Goal: Information Seeking & Learning: Find specific fact

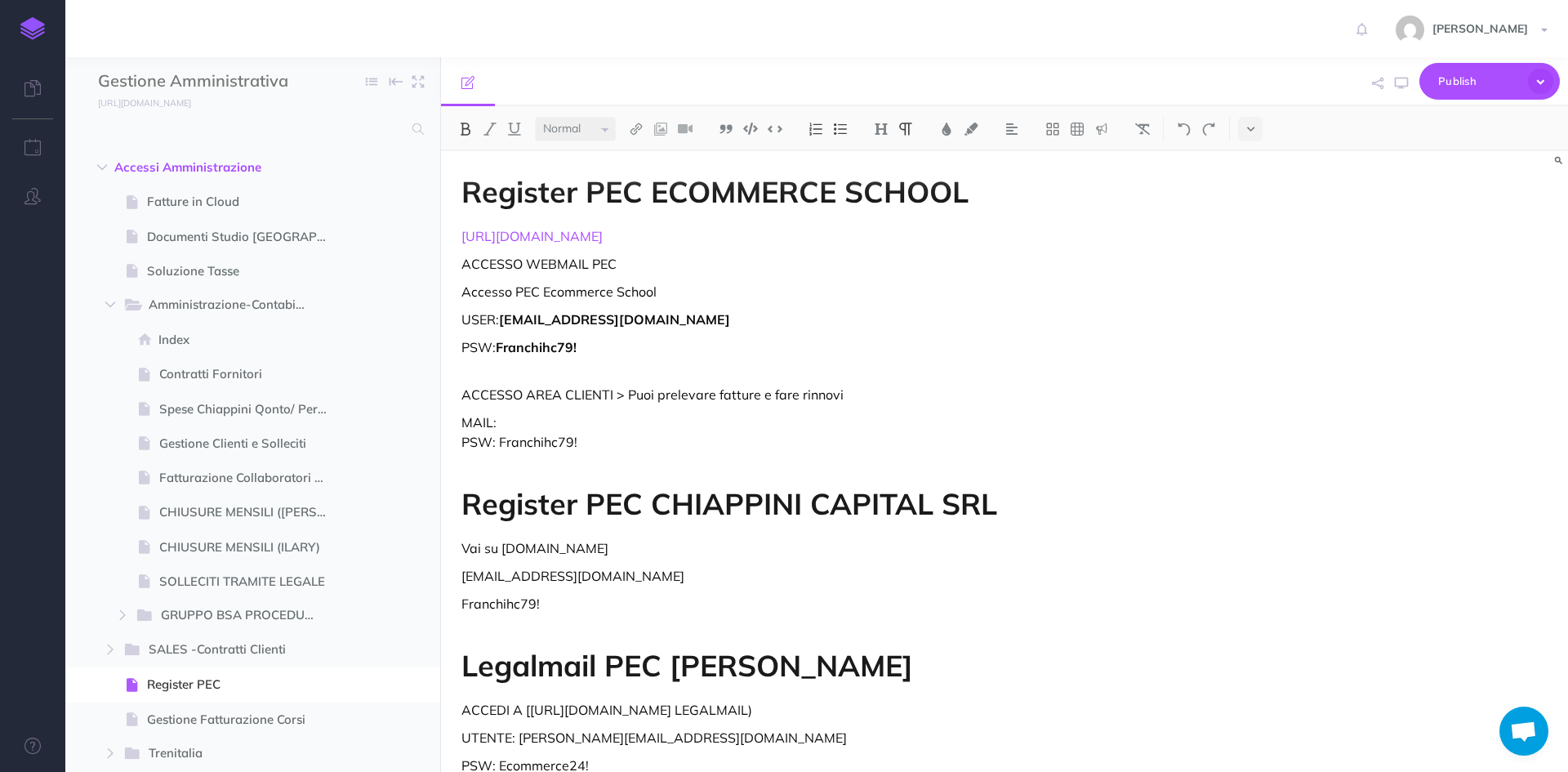
select select "null"
click at [173, 118] on input "text" at bounding box center [250, 129] width 304 height 29
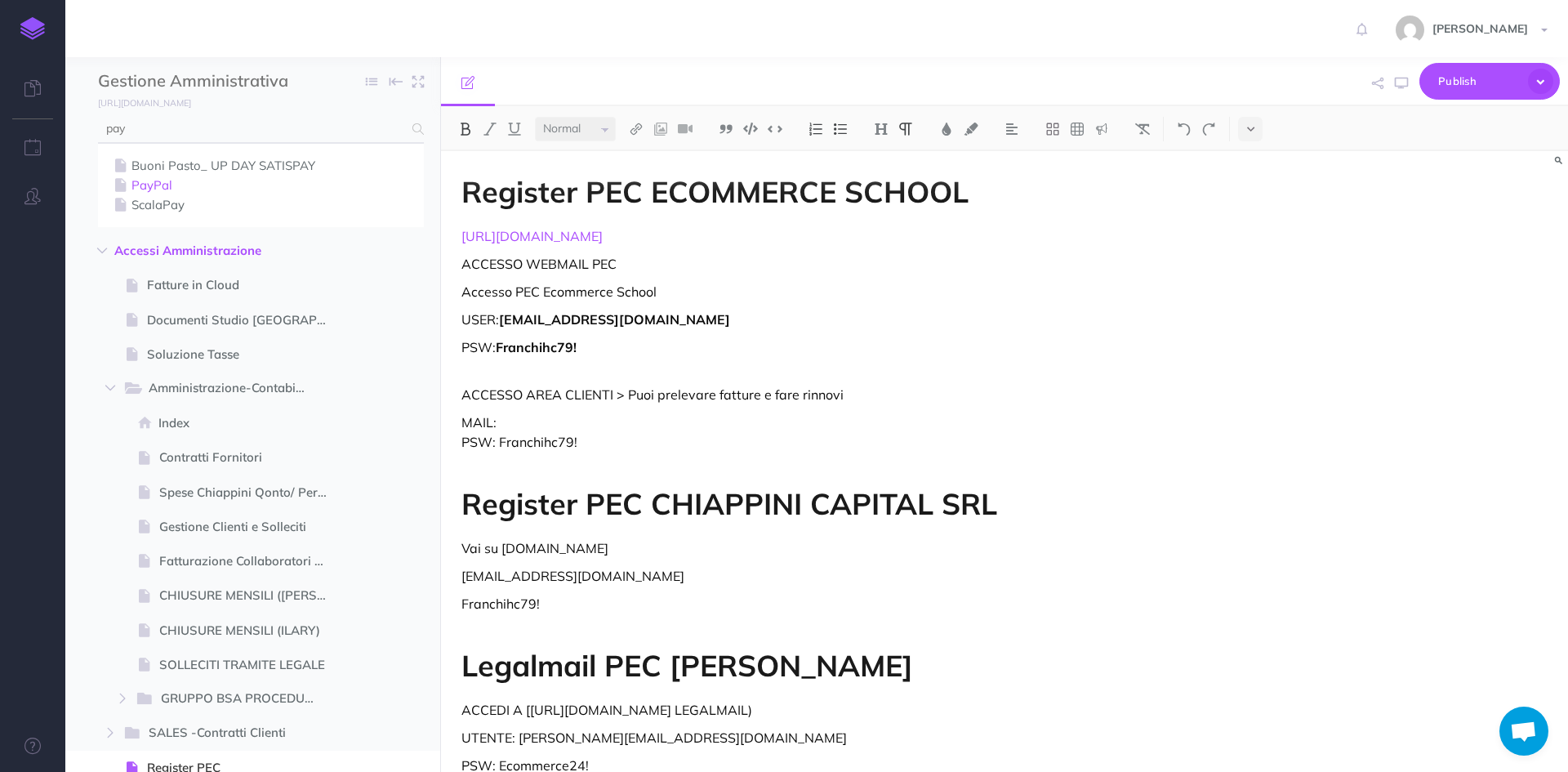
type input "pay"
click at [138, 187] on link "PayPal" at bounding box center [261, 185] width 302 height 20
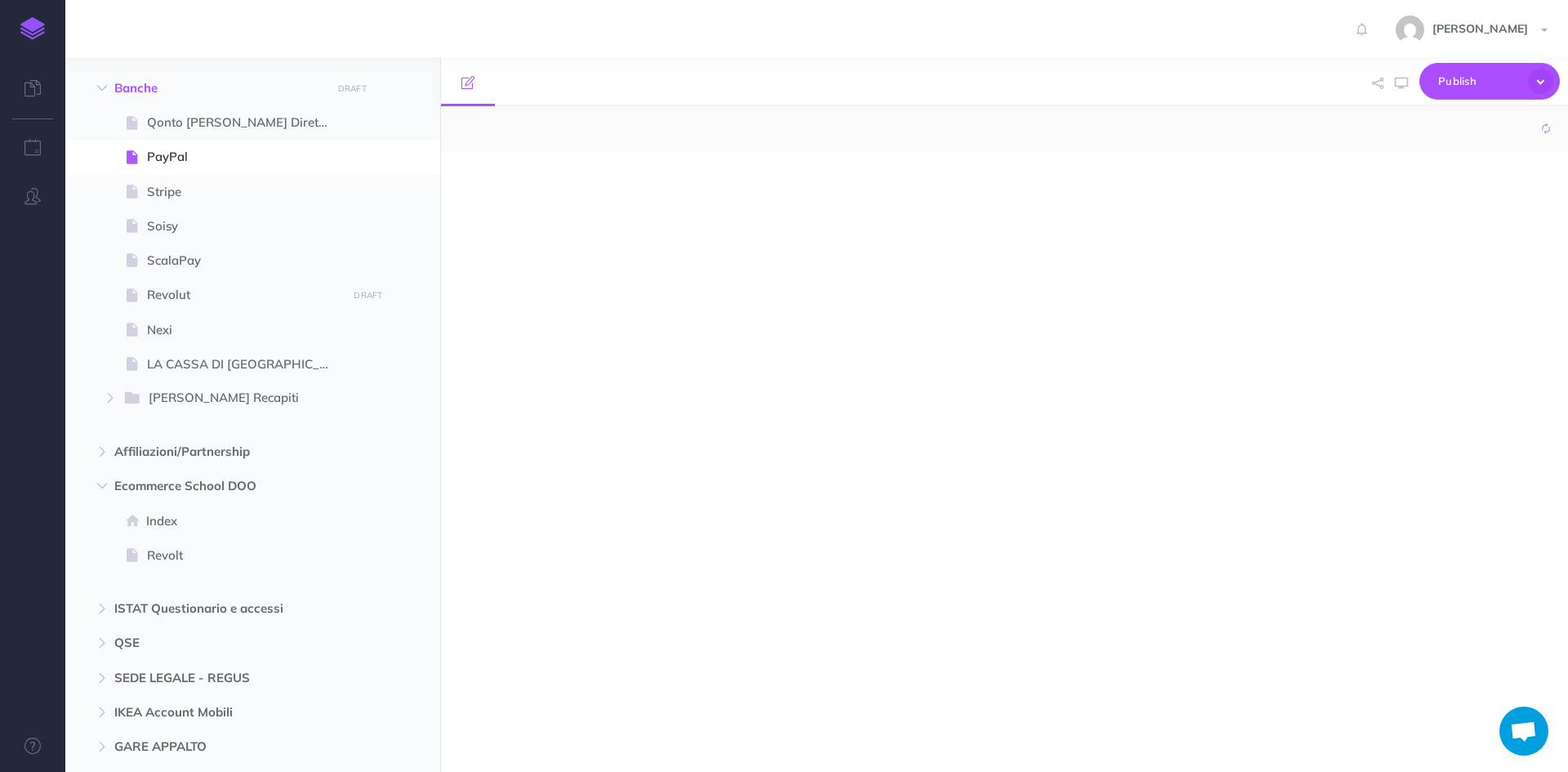
scroll to position [1849, 0]
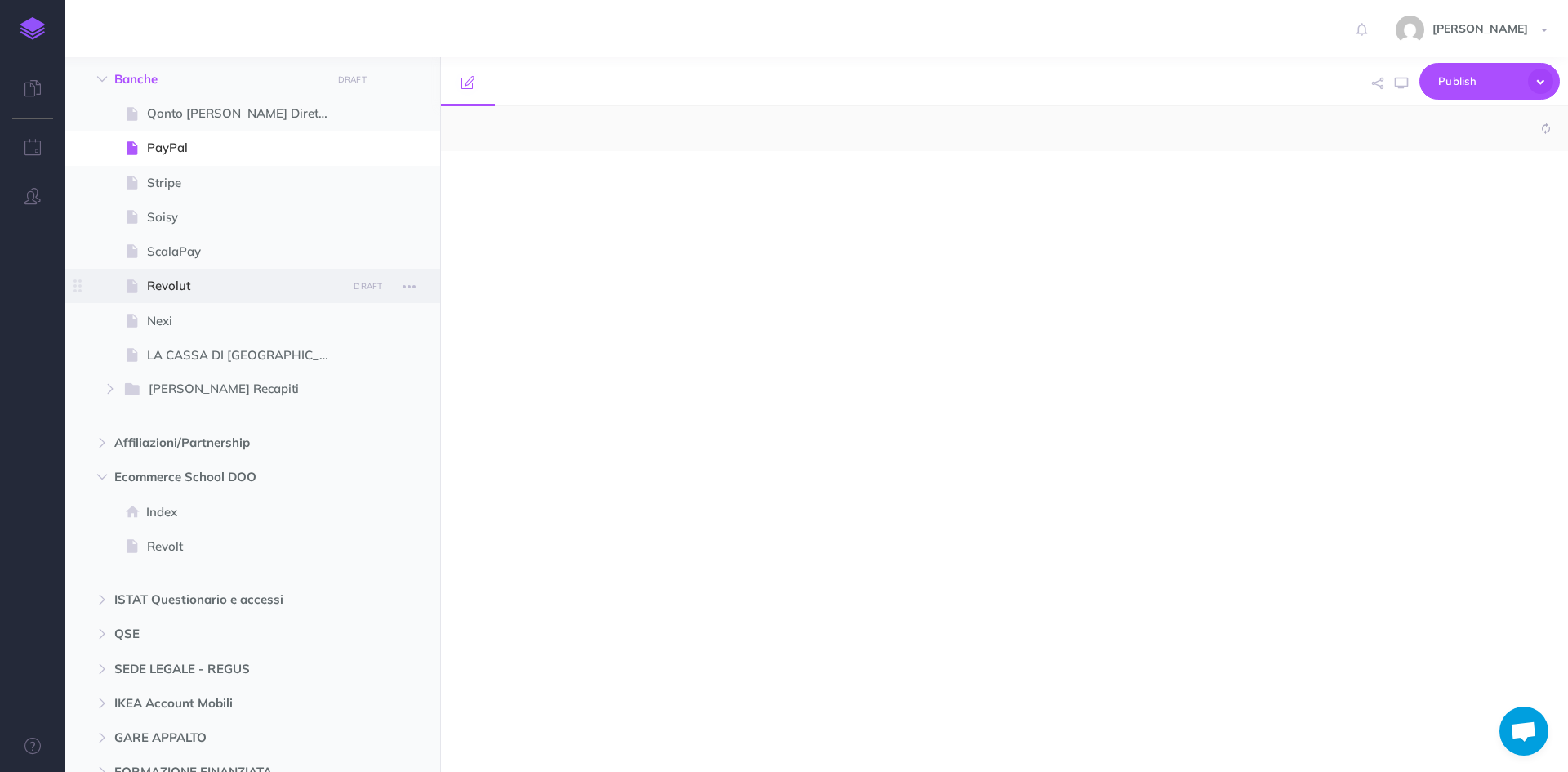
select select "null"
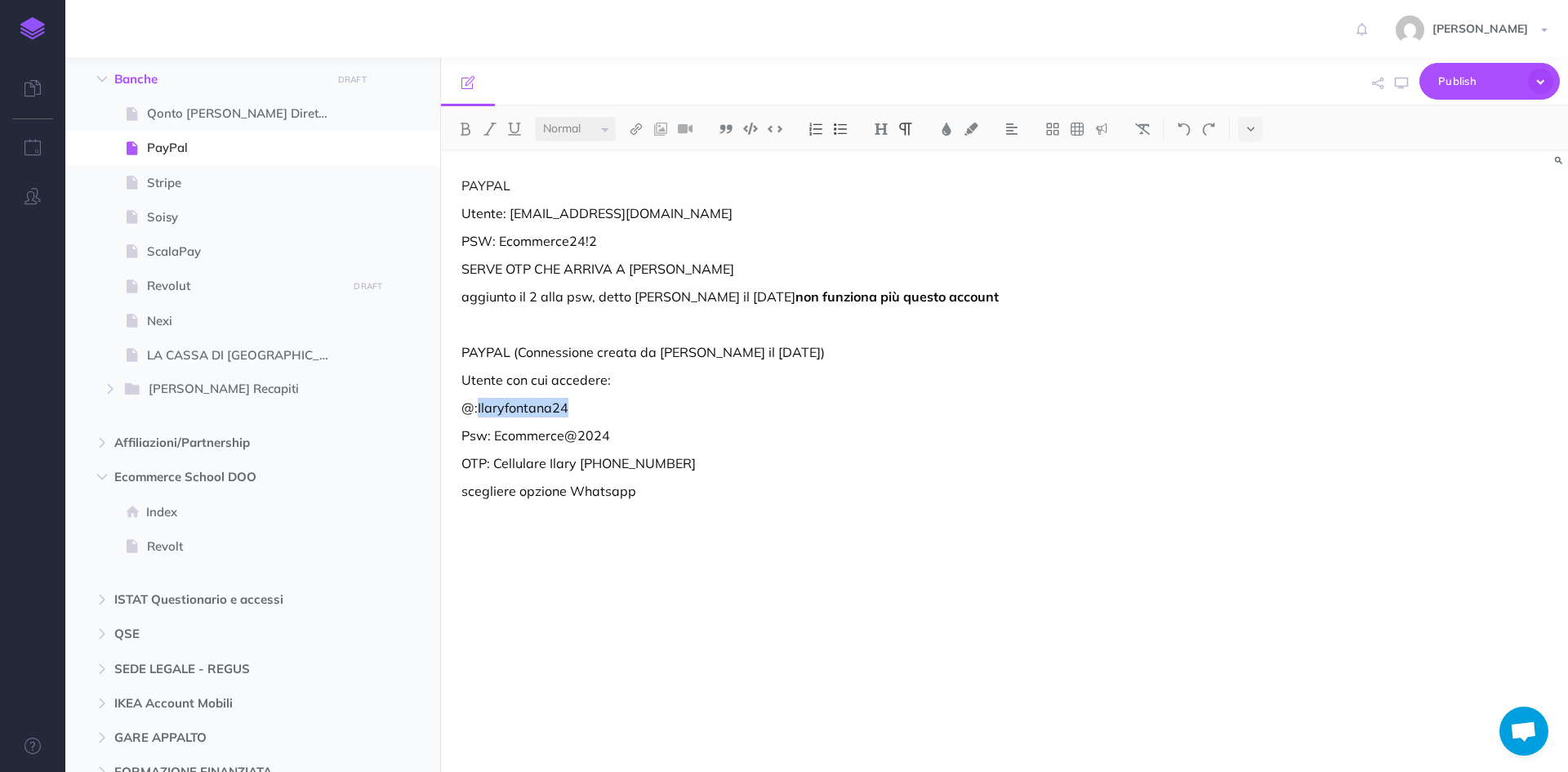
drag, startPoint x: 589, startPoint y: 415, endPoint x: 477, endPoint y: 408, distance: 112.2
click at [477, 408] on p "@:Ilaryfontana24" at bounding box center [835, 407] width 748 height 20
copy p "Ilaryfontana24"
drag, startPoint x: 616, startPoint y: 434, endPoint x: 496, endPoint y: 437, distance: 120.0
click at [496, 437] on p "Psw: Ecommerce@2024" at bounding box center [835, 435] width 748 height 20
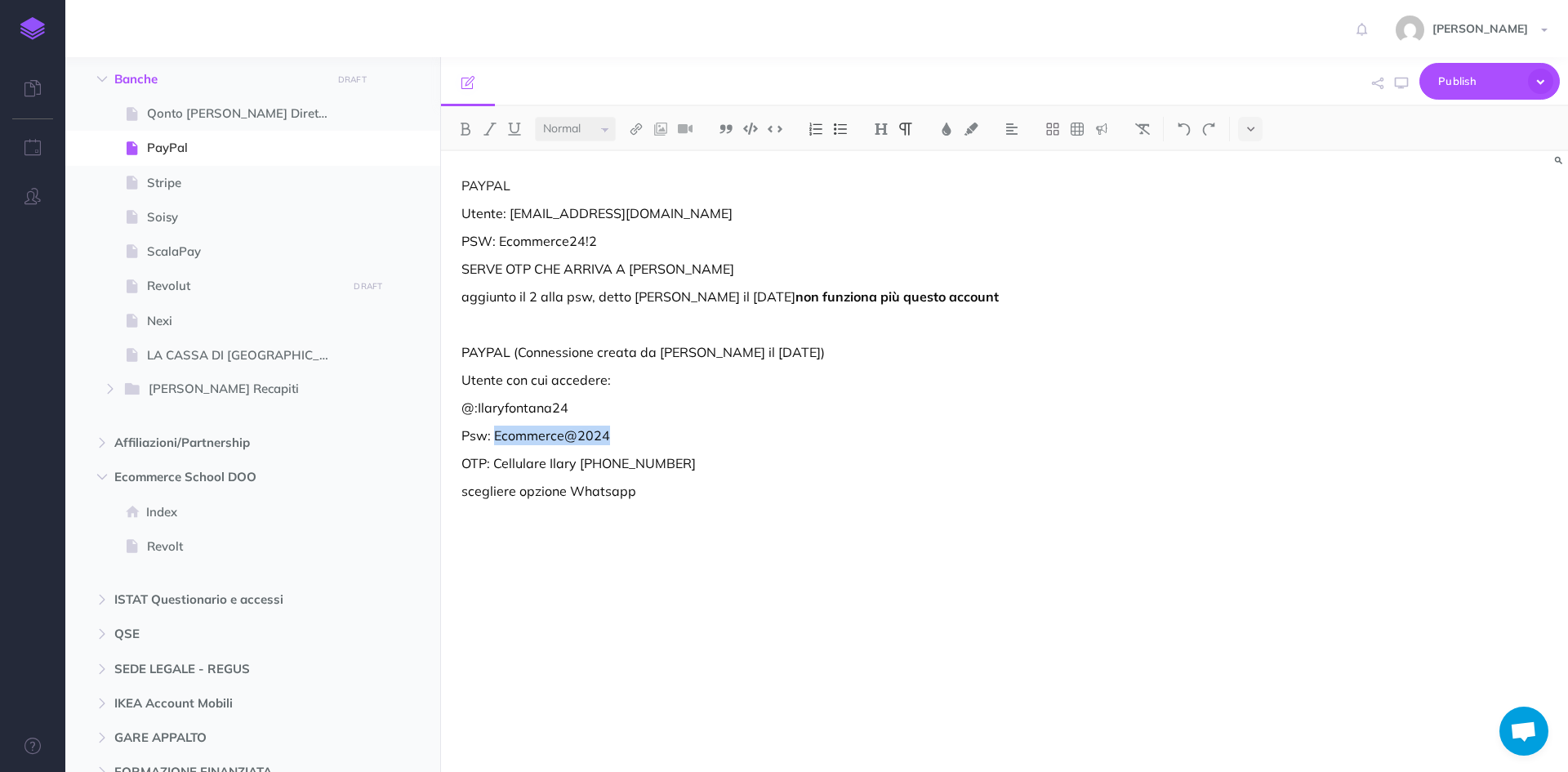
copy p "Ecommerce@2024"
click at [949, 397] on div "PAYPAL Utente: info@ecommerce-school.it PSW: Ecommerce24!2 SERVE OTP CHE ARRIVA…" at bounding box center [835, 453] width 788 height 604
click at [642, 382] on p "Utente con cui accedere:" at bounding box center [835, 380] width 748 height 20
drag, startPoint x: 677, startPoint y: 213, endPoint x: 507, endPoint y: 211, distance: 170.0
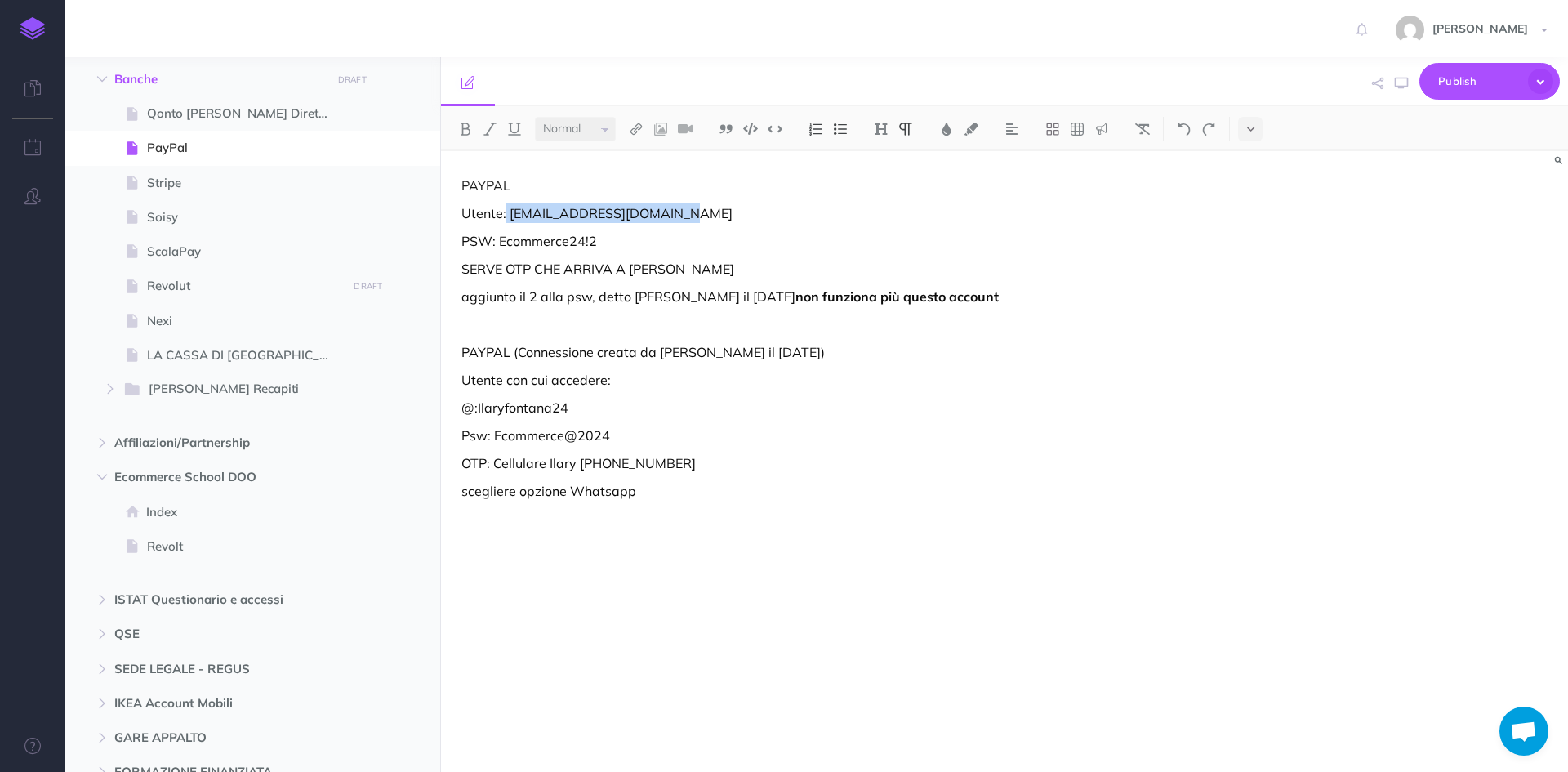
click at [507, 211] on p "Utente: info@ecommerce-school.it" at bounding box center [835, 213] width 748 height 20
click at [753, 205] on p "Utente: info@ecommerce-school.it" at bounding box center [835, 213] width 748 height 20
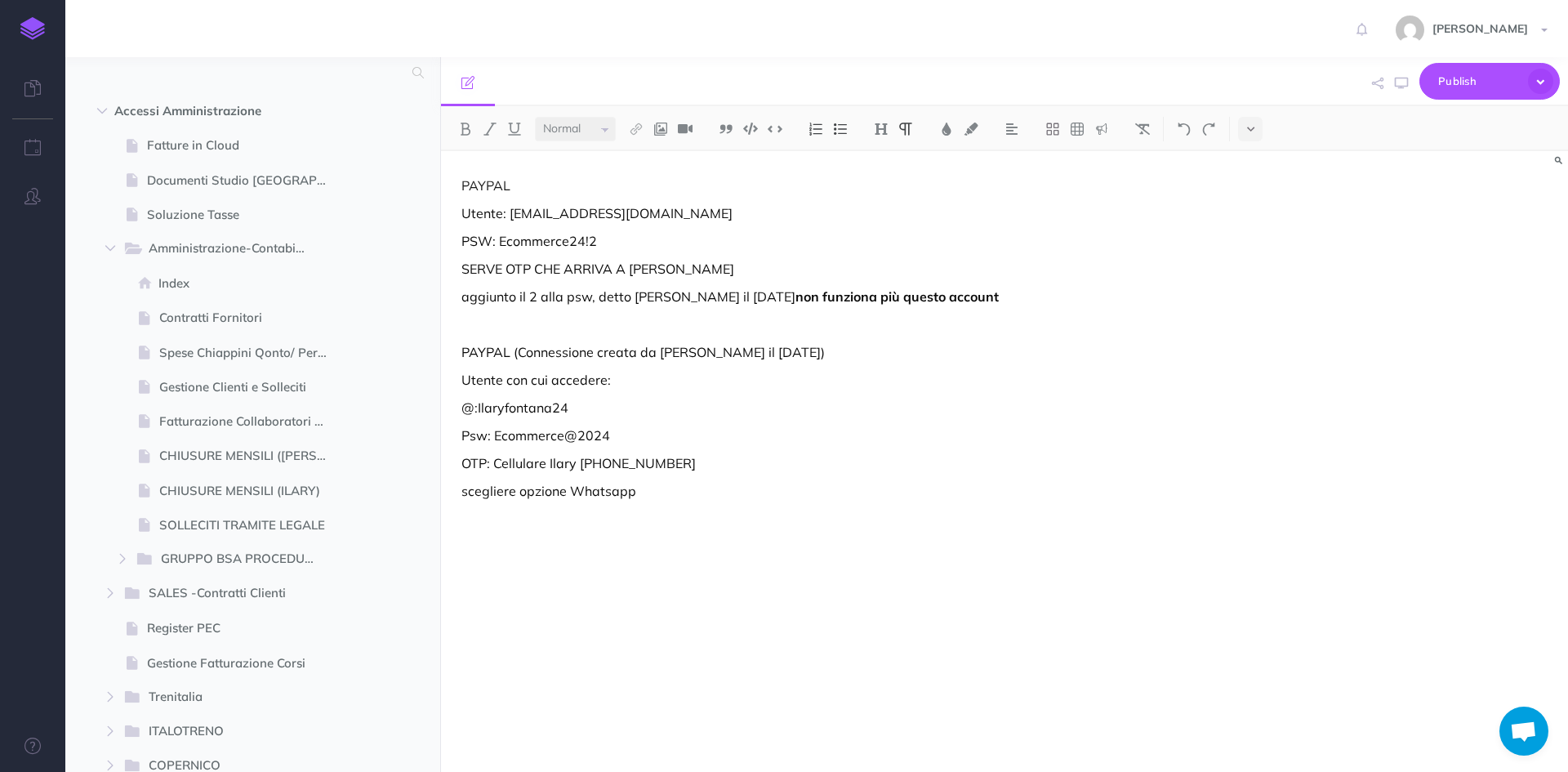
scroll to position [0, 0]
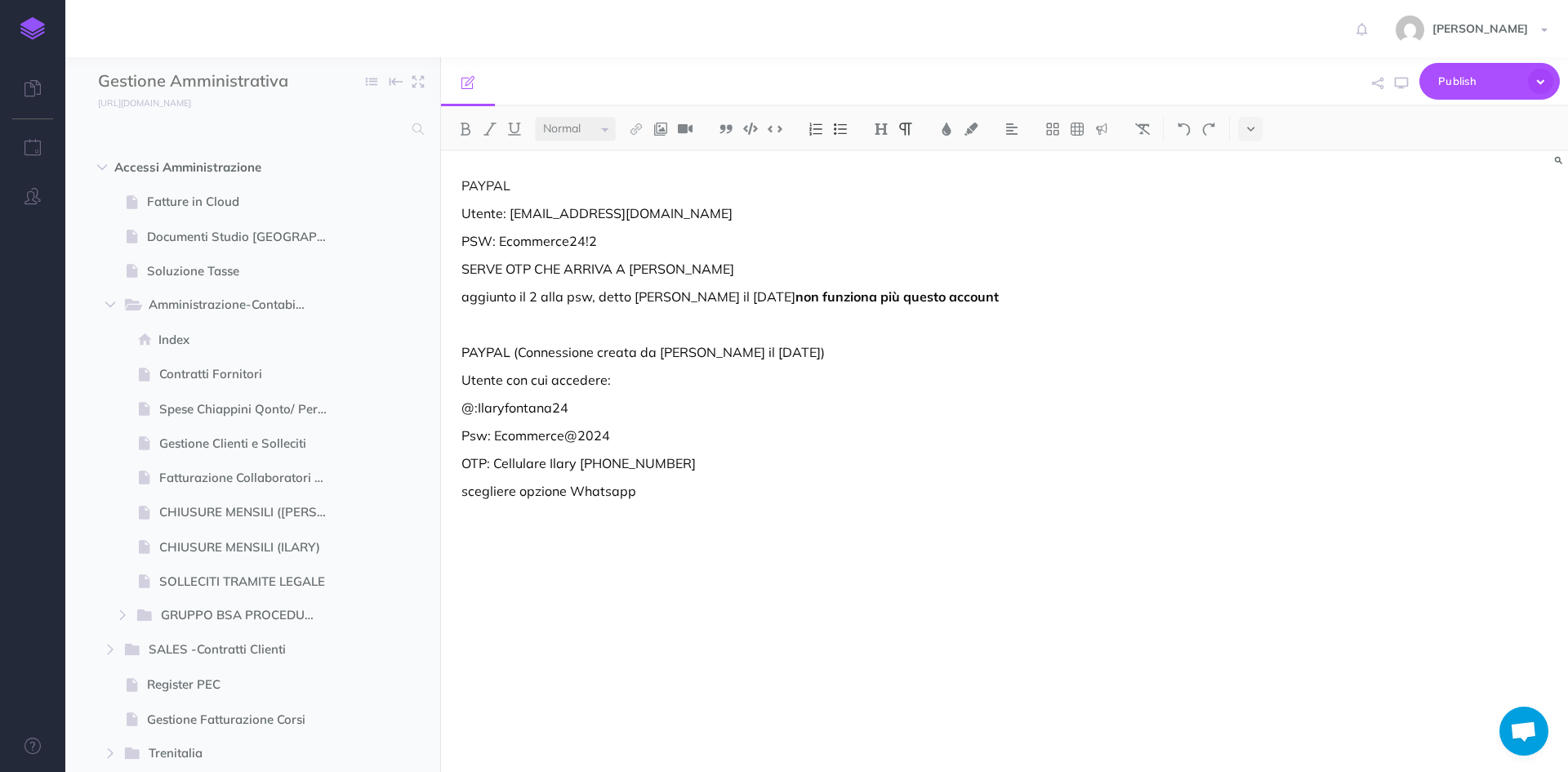
click at [42, 24] on img at bounding box center [33, 29] width 24 height 22
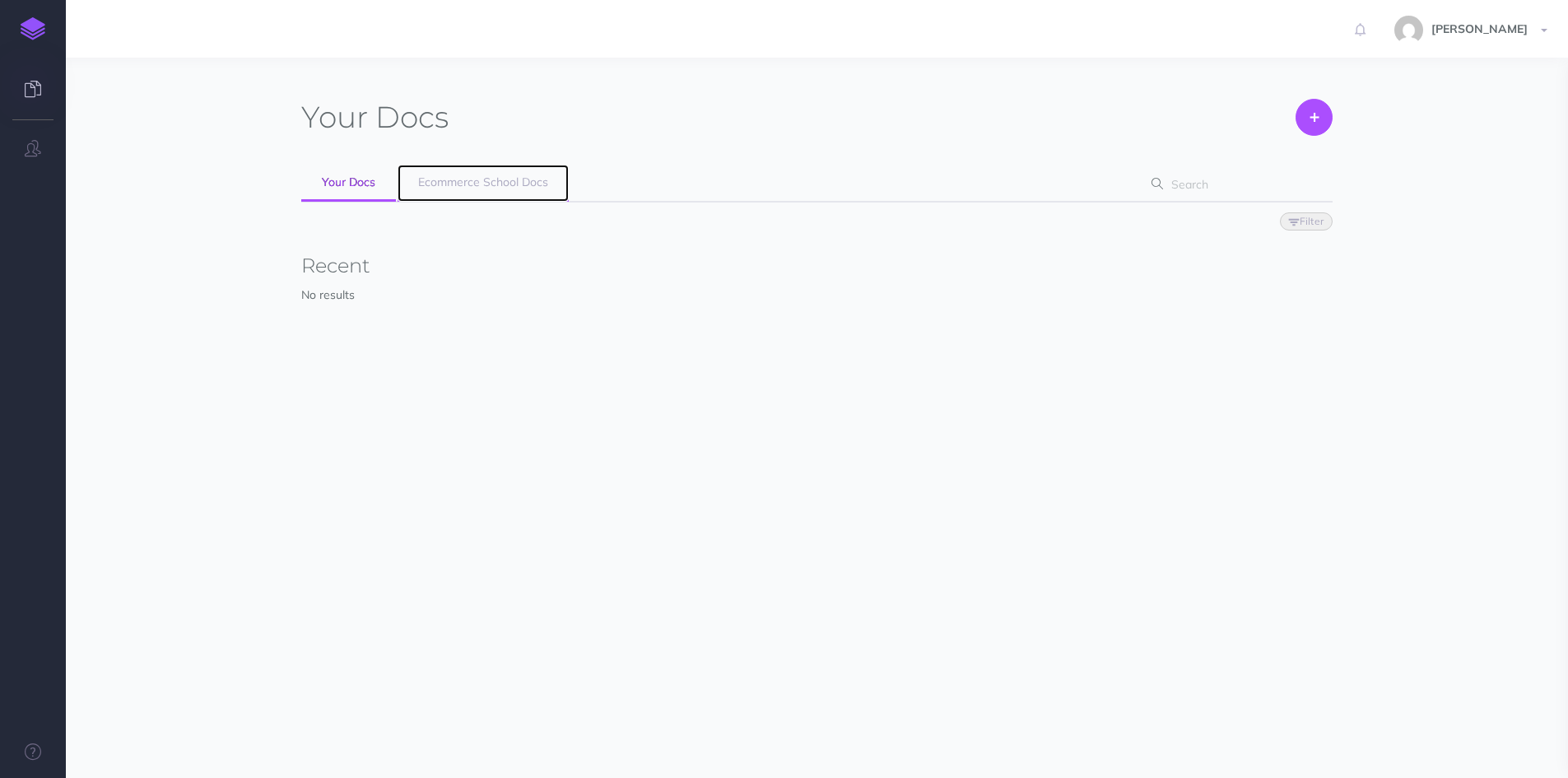
click at [522, 179] on span "Ecommerce School Docs" at bounding box center [483, 181] width 130 height 15
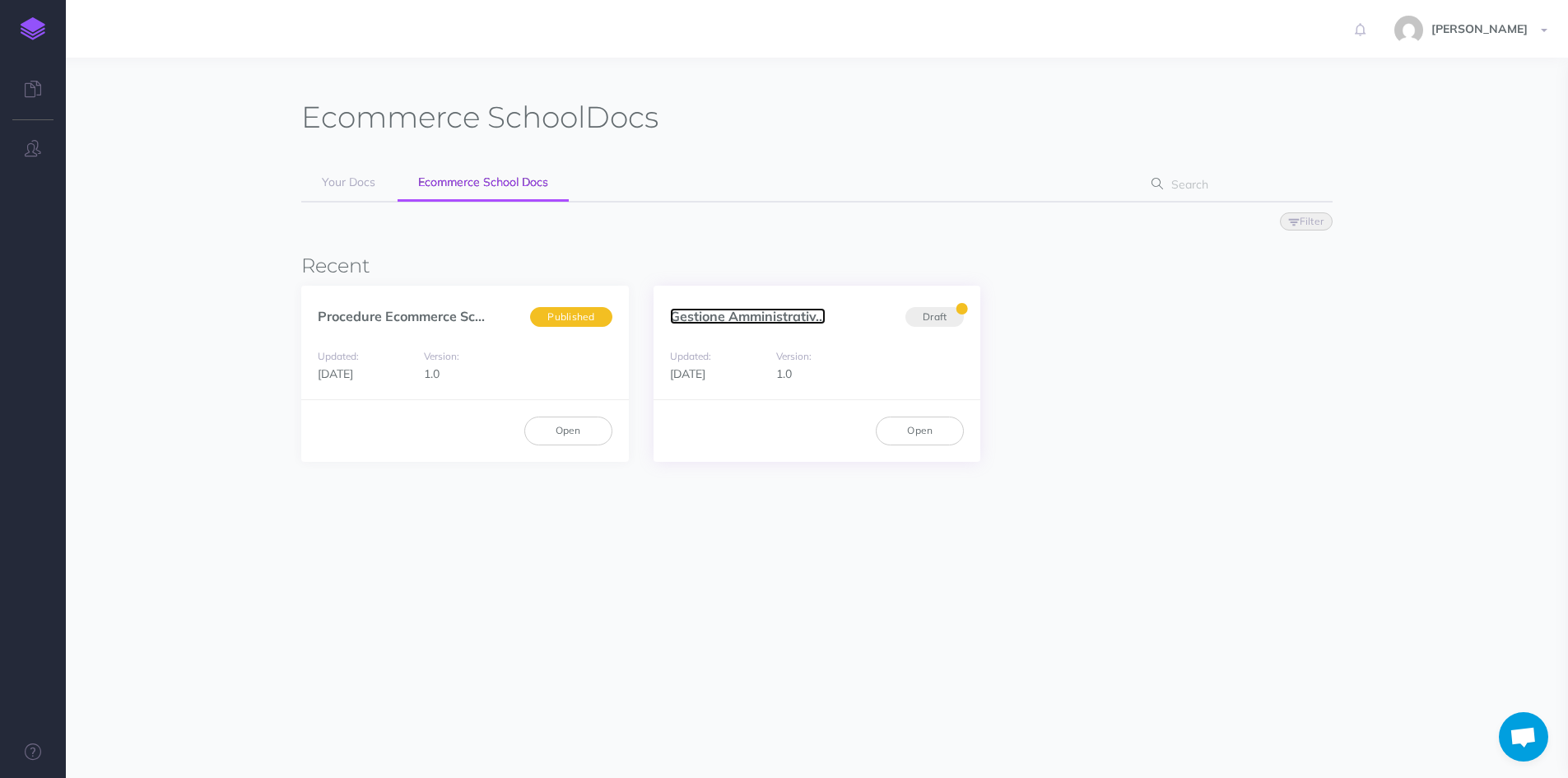
click at [696, 319] on link "Gestione Amministrativ..." at bounding box center [748, 315] width 156 height 17
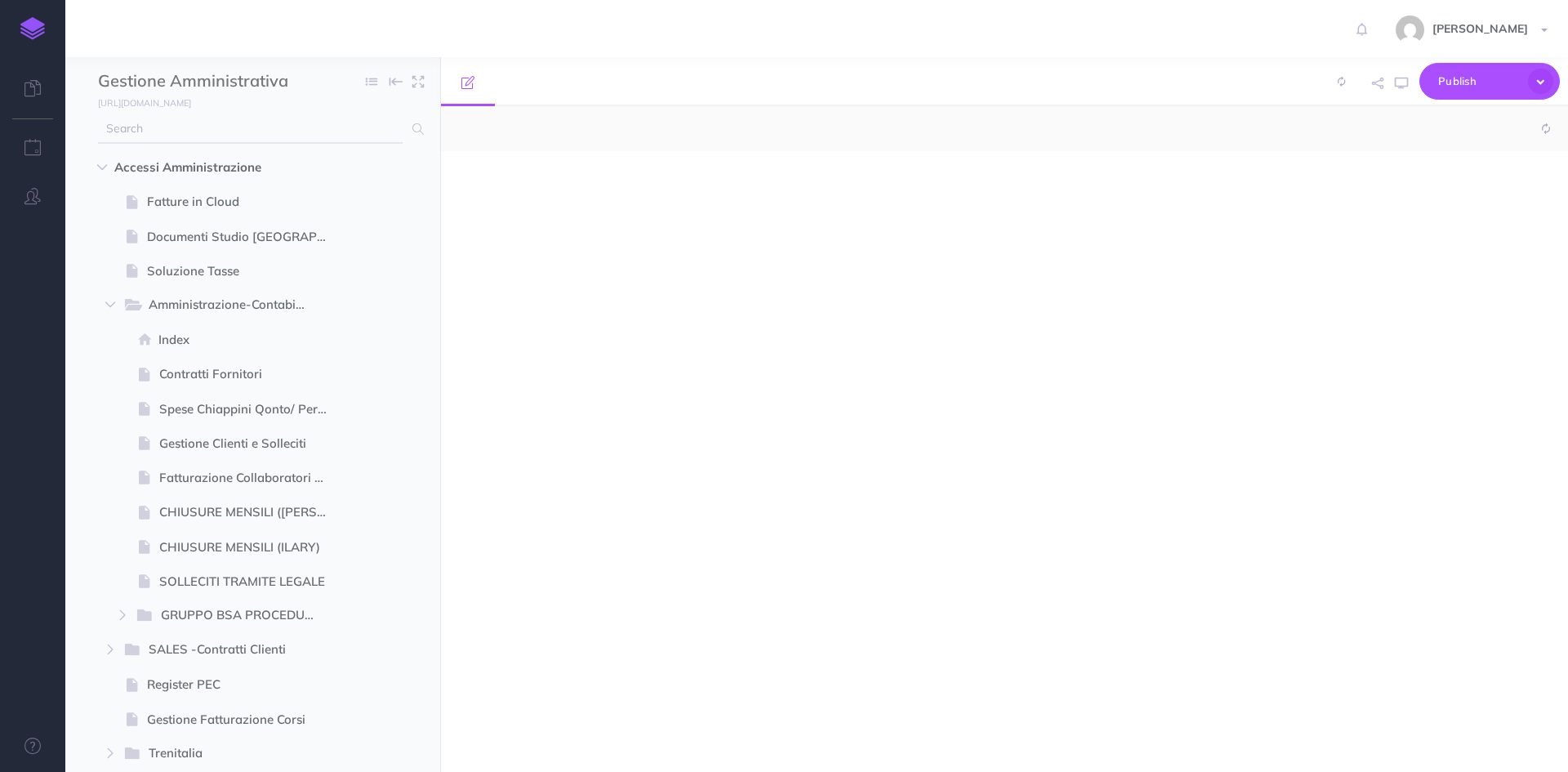
click at [228, 126] on input "text" at bounding box center [250, 129] width 304 height 29
type input "cass"
select select "null"
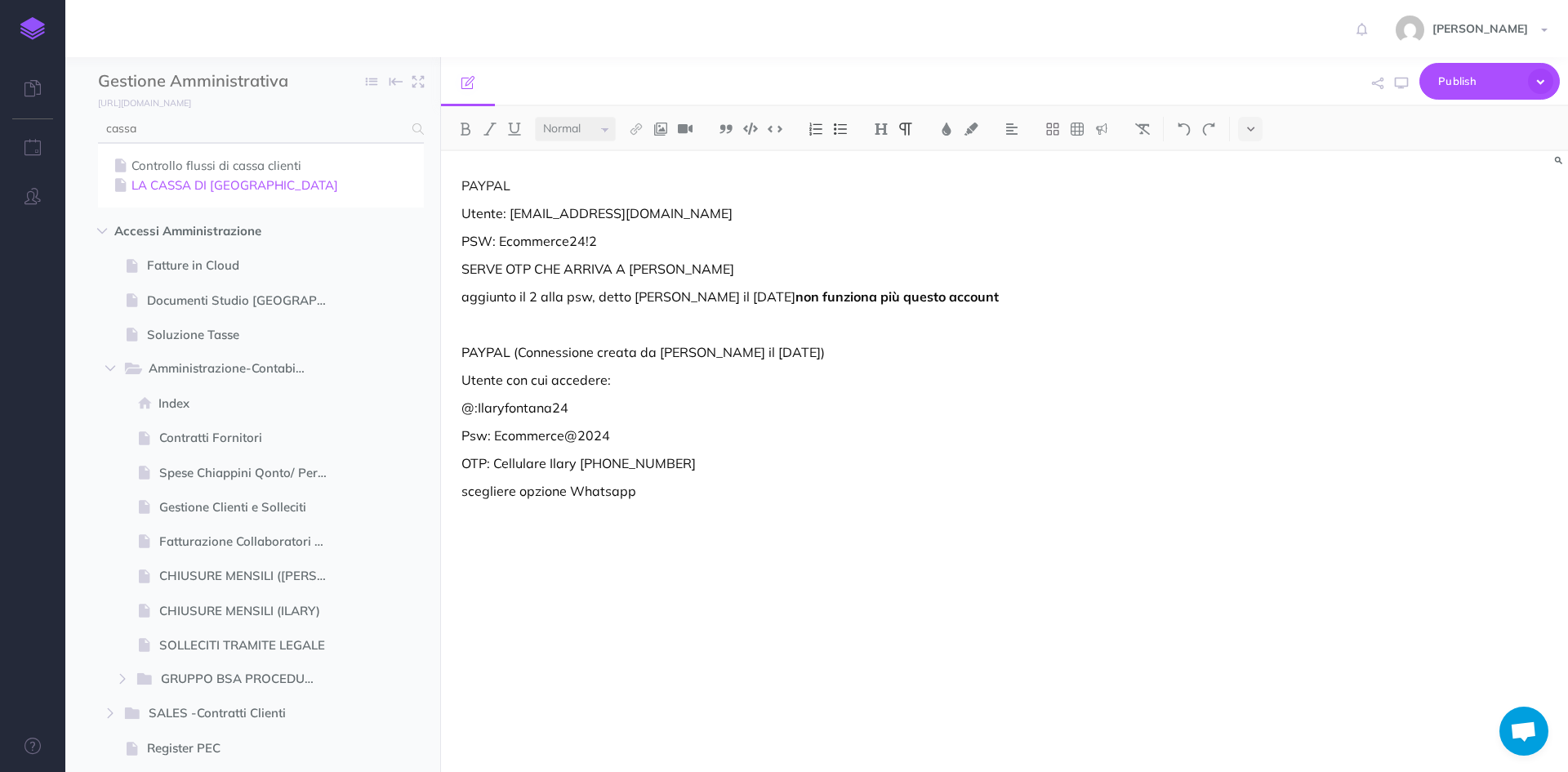
type input "cassa"
click at [271, 185] on link "LA CASSA DI RAVENNA" at bounding box center [261, 185] width 302 height 20
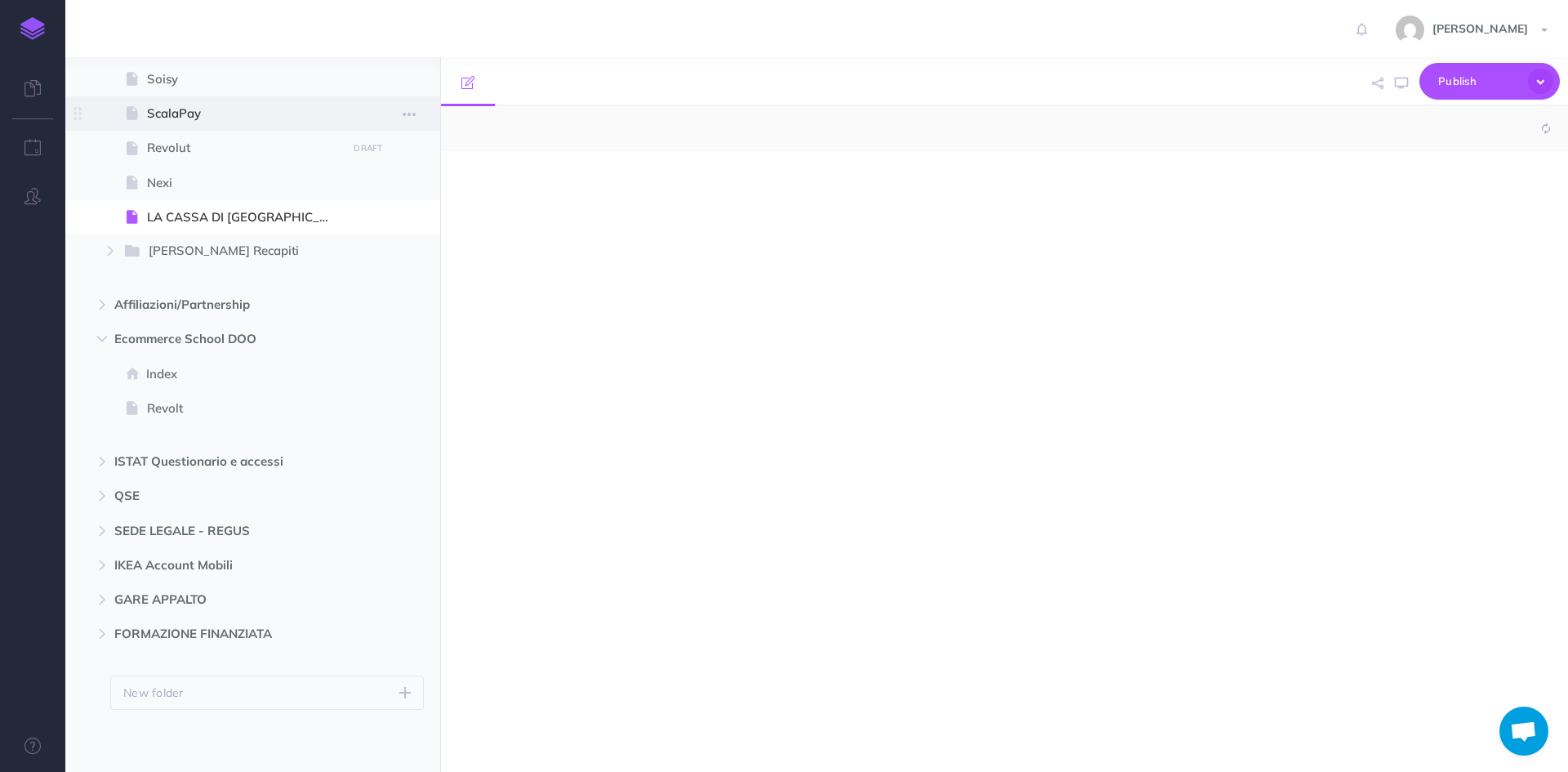
select select "null"
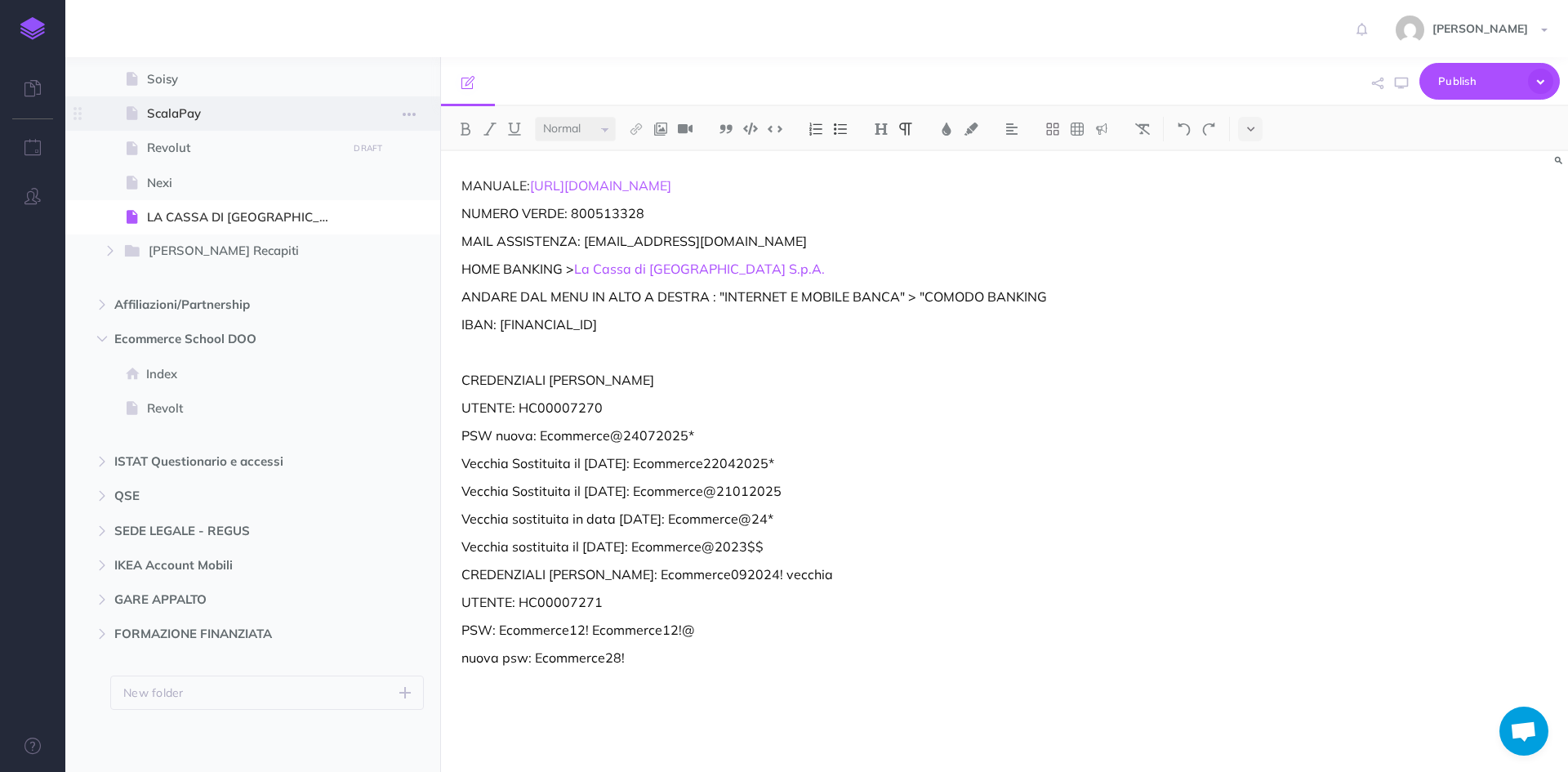
scroll to position [1991, 0]
drag, startPoint x: 753, startPoint y: 273, endPoint x: 579, endPoint y: 276, distance: 174.0
click at [579, 276] on p "HOME BANKING > La Cassa di Ravenna S.p.A." at bounding box center [835, 268] width 748 height 20
copy p "La Cassa di Ravenna S.p.A."
drag, startPoint x: 611, startPoint y: 412, endPoint x: 523, endPoint y: 406, distance: 88.2
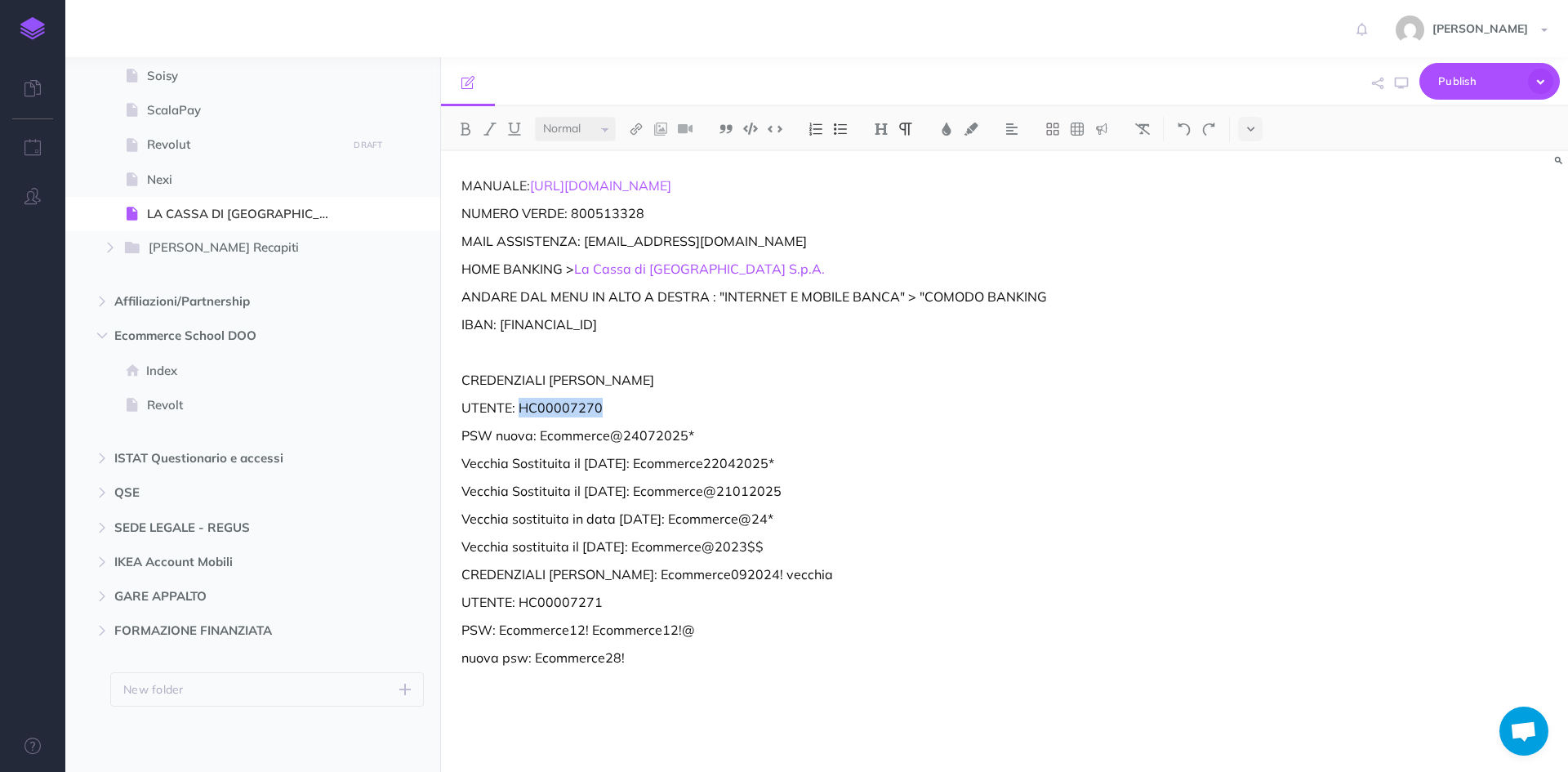
click at [523, 406] on p "UTENTE: HC00007270" at bounding box center [835, 407] width 748 height 20
copy p "HC00007270"
drag, startPoint x: 710, startPoint y: 426, endPoint x: 541, endPoint y: 431, distance: 169.1
click at [541, 431] on p "PSW nuova: Ecommerce@24072025*" at bounding box center [835, 435] width 748 height 20
copy p "Ecommerce@24072025*"
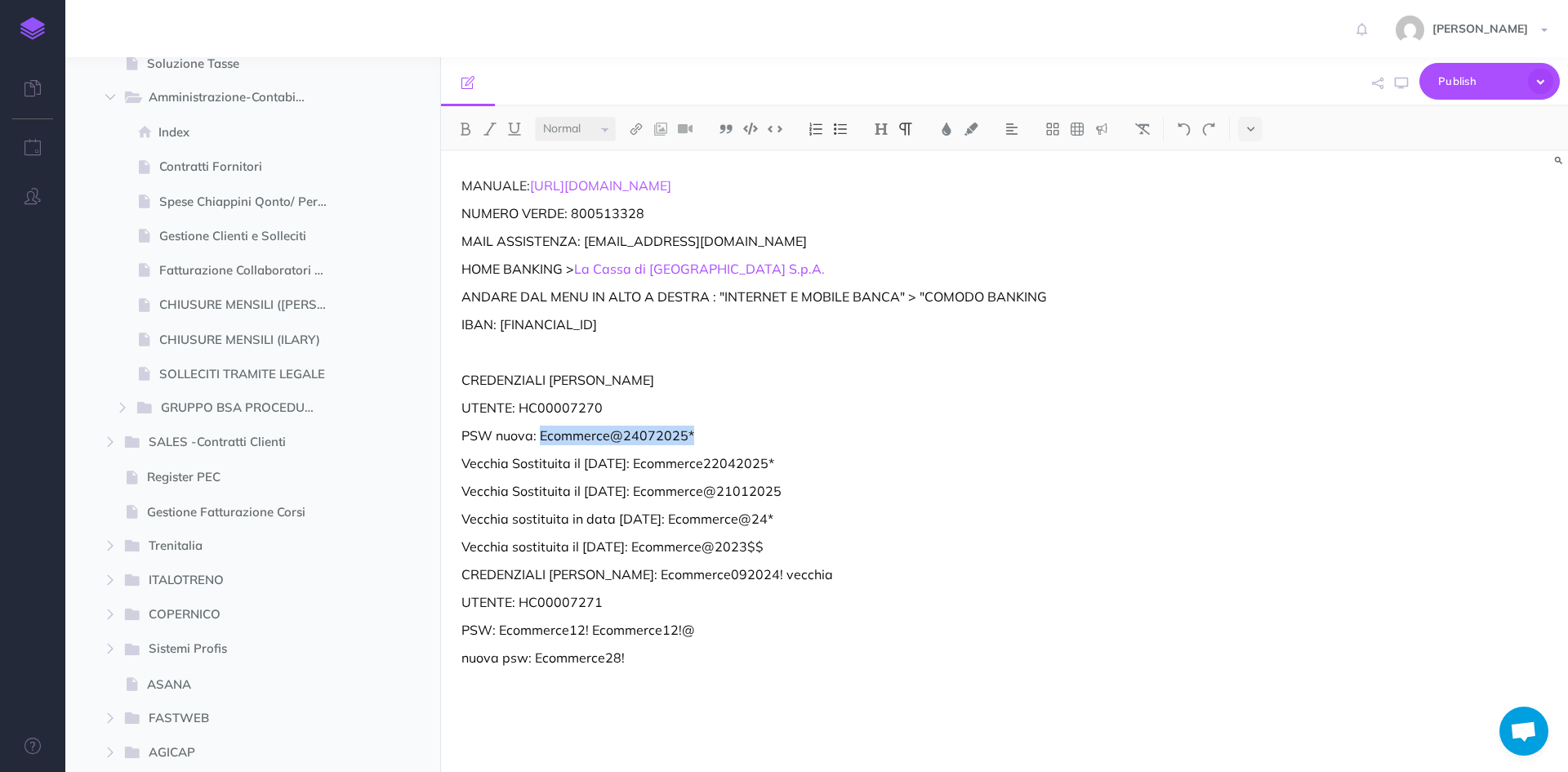
scroll to position [0, 0]
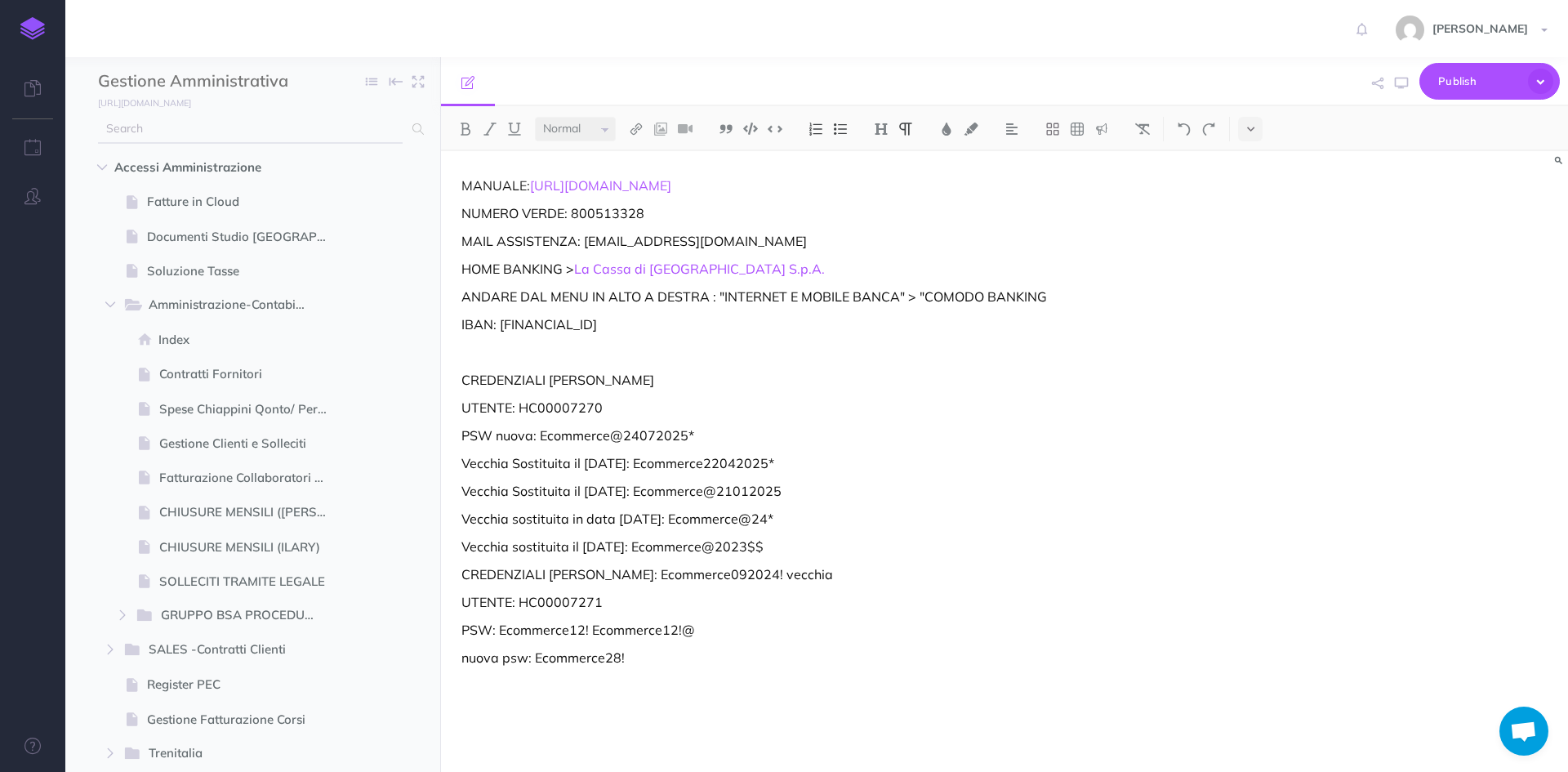
click at [229, 131] on input "text" at bounding box center [250, 129] width 304 height 29
type input "pec"
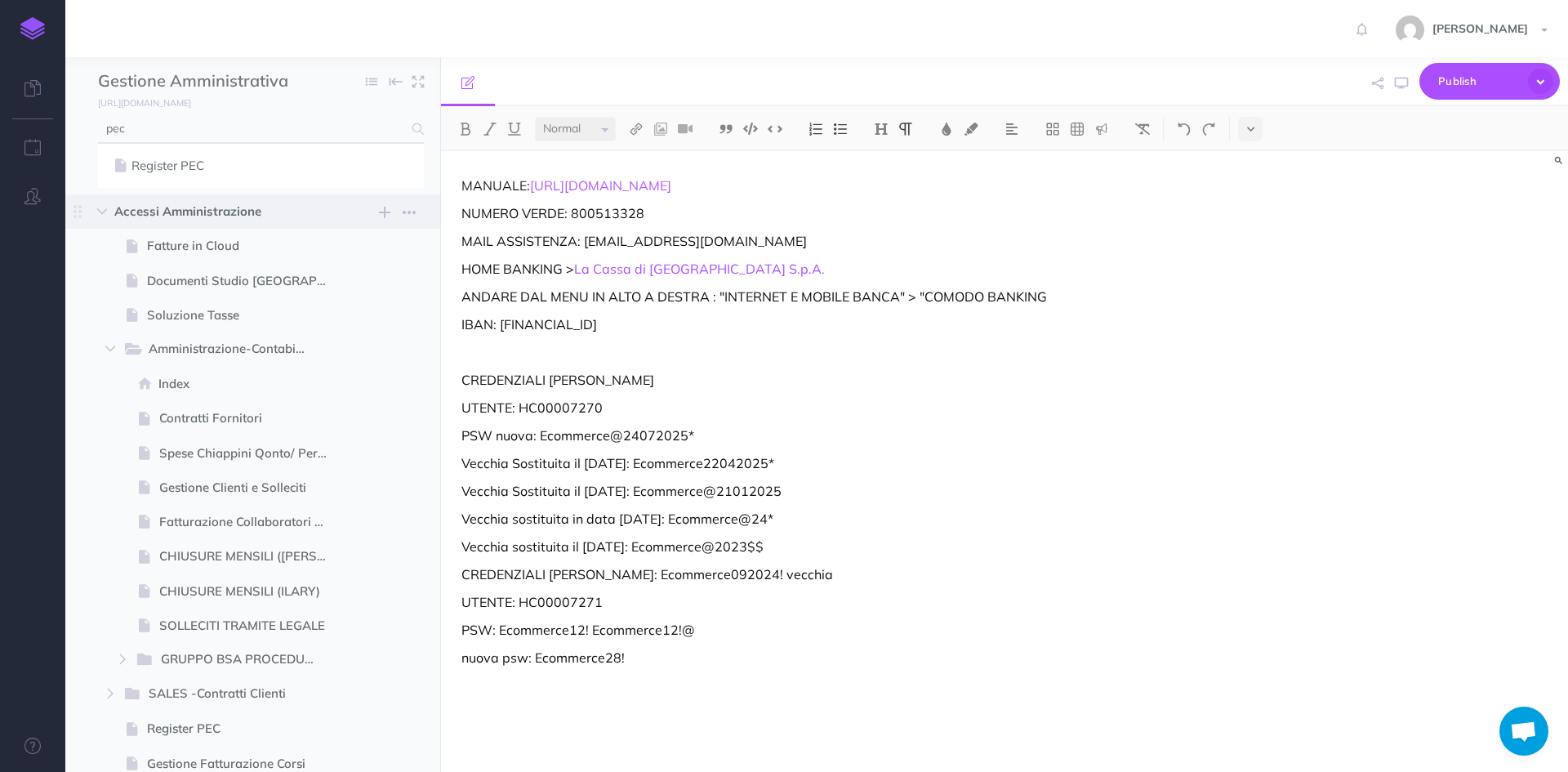
click at [181, 169] on link "Register PEC" at bounding box center [261, 165] width 302 height 20
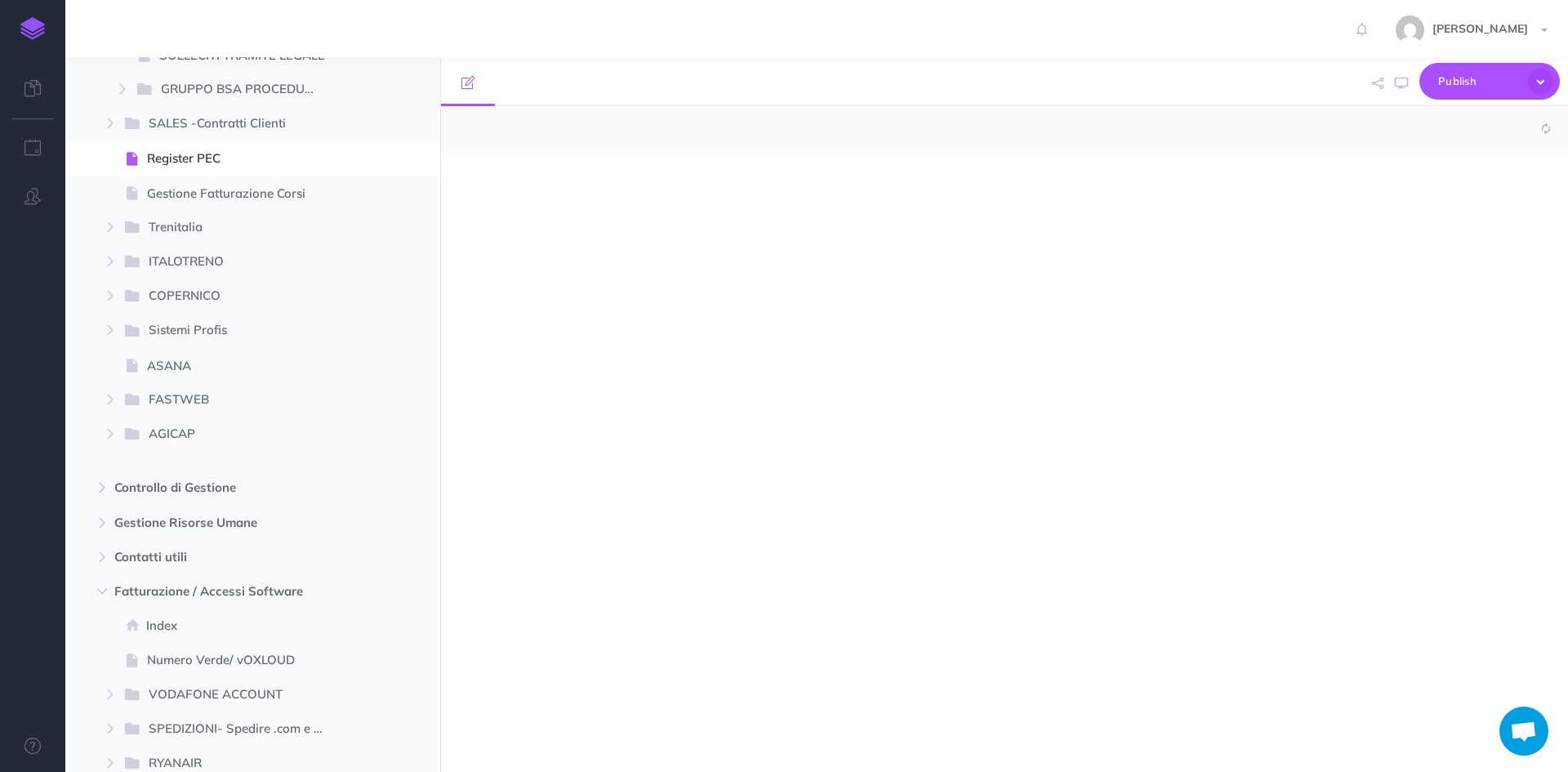
scroll to position [537, 0]
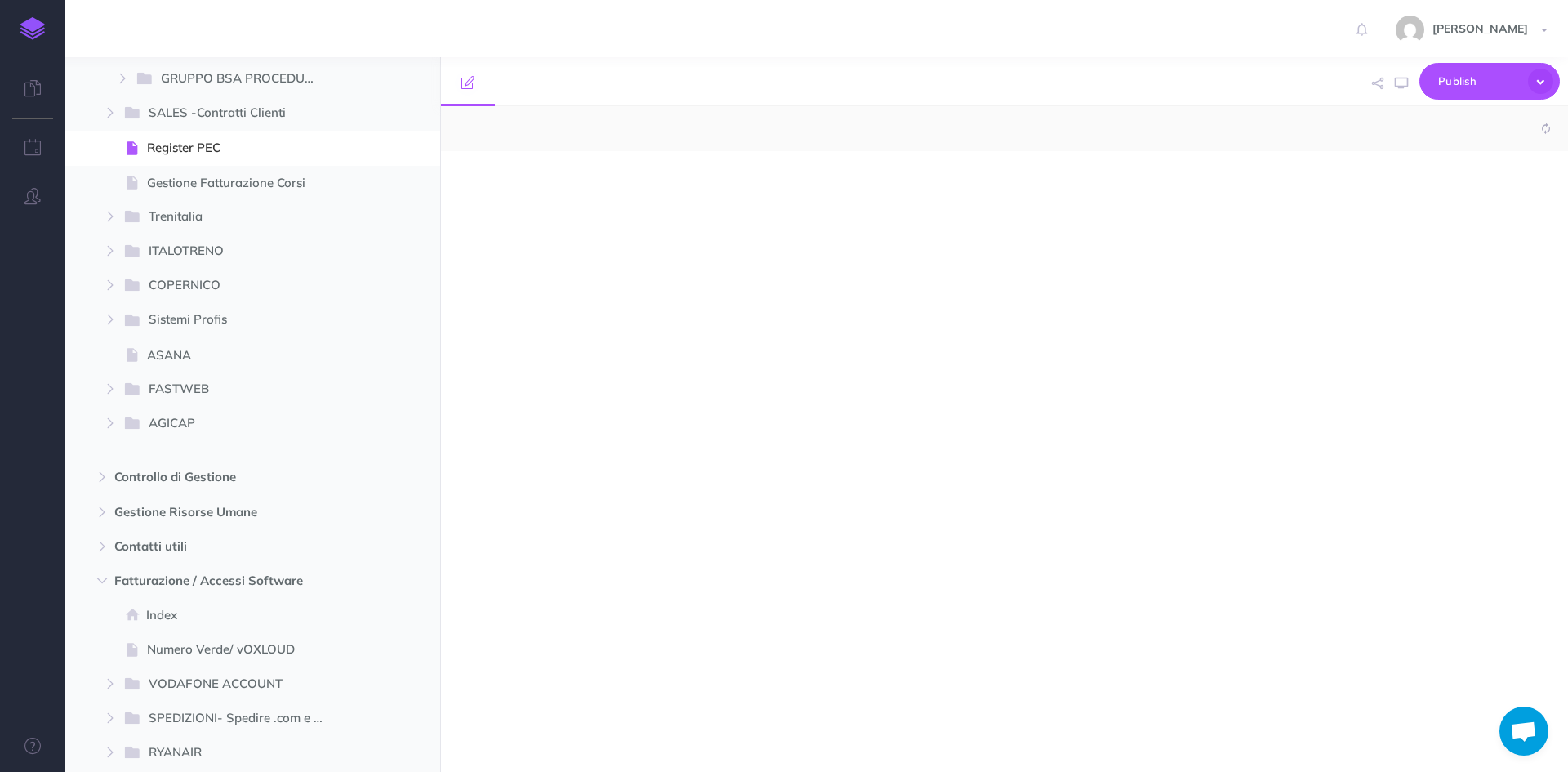
select select "null"
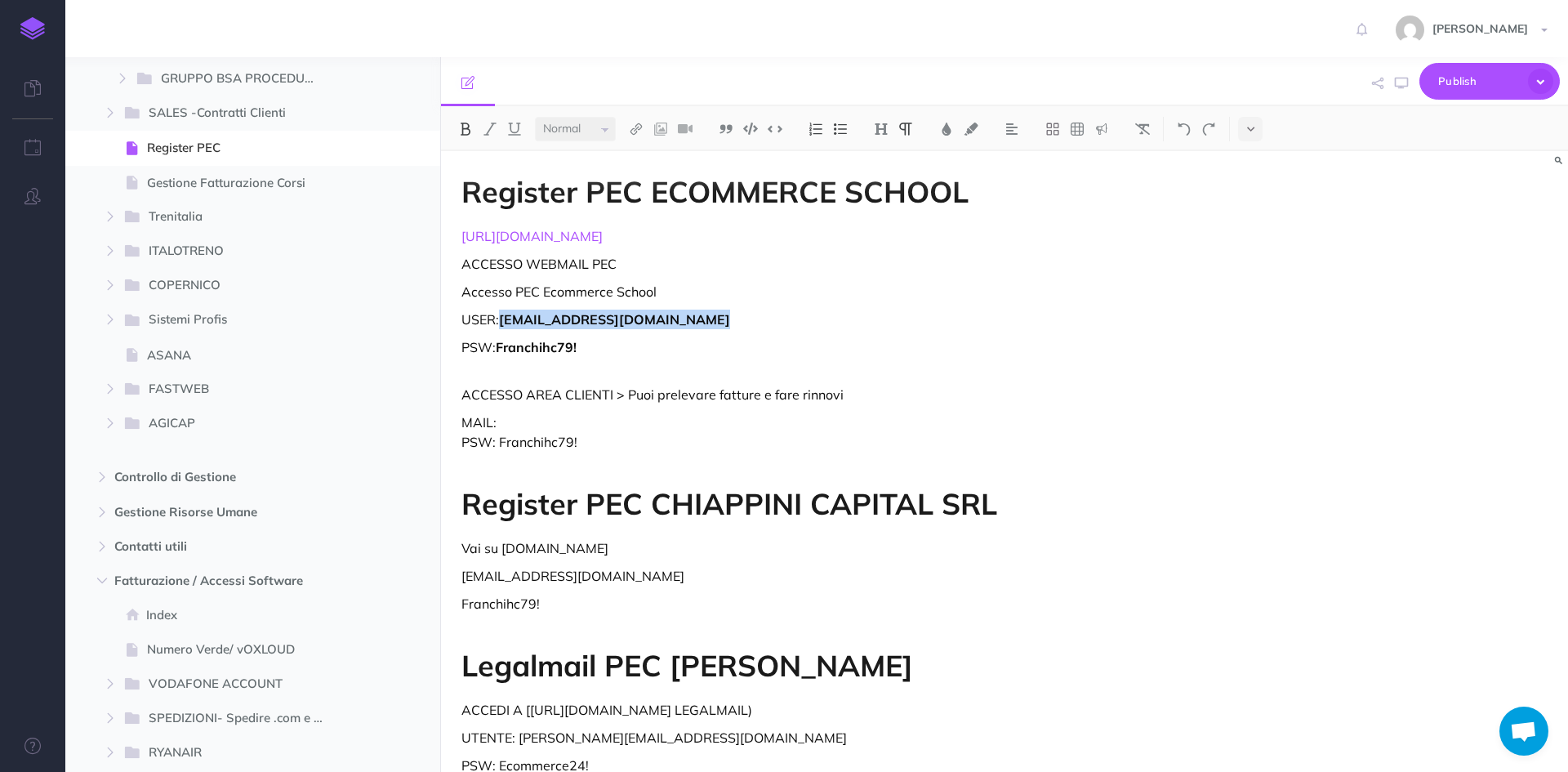
drag, startPoint x: 701, startPoint y: 322, endPoint x: 504, endPoint y: 322, distance: 197.0
click at [504, 322] on p "USER: ecommerceschool@pec-legal.it" at bounding box center [835, 319] width 748 height 20
click at [760, 259] on p "ACCESSO WEBMAIL PEC" at bounding box center [835, 264] width 748 height 20
drag, startPoint x: 576, startPoint y: 239, endPoint x: 438, endPoint y: 237, distance: 138.0
click at [438, 237] on div "Gestione Amministrativa e Finanziaria Ecommerce School Collapse all Expand all …" at bounding box center [817, 414] width 1502 height 714
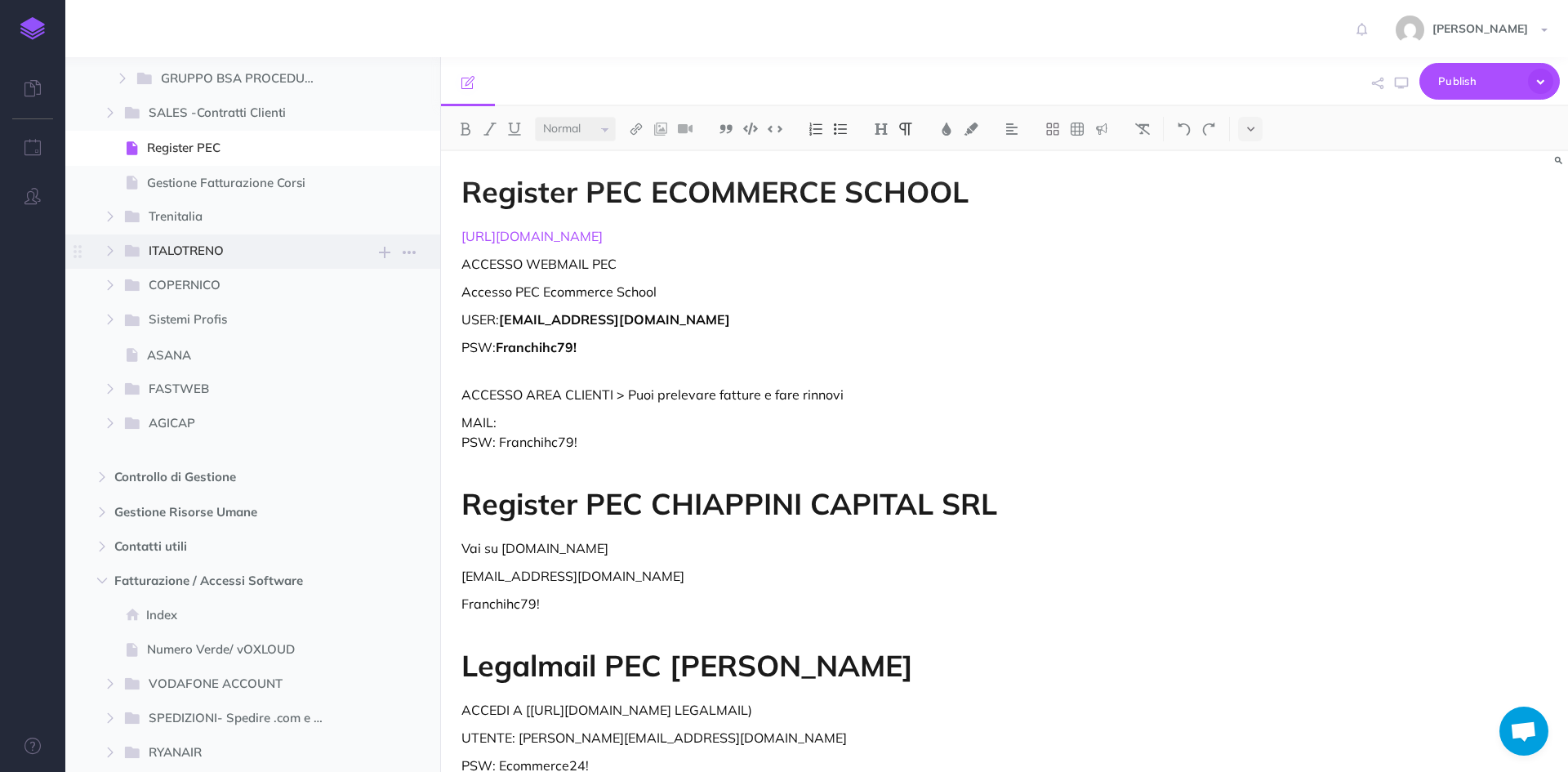
copy link "http://www.register.it"
drag, startPoint x: 704, startPoint y: 322, endPoint x: 504, endPoint y: 313, distance: 200.2
click at [504, 313] on p "USER: ecommerceschool@pec-legal.it" at bounding box center [835, 319] width 748 height 20
copy strong "ecommerceschool@pec-legal.it"
drag, startPoint x: 568, startPoint y: 348, endPoint x: 501, endPoint y: 343, distance: 67.2
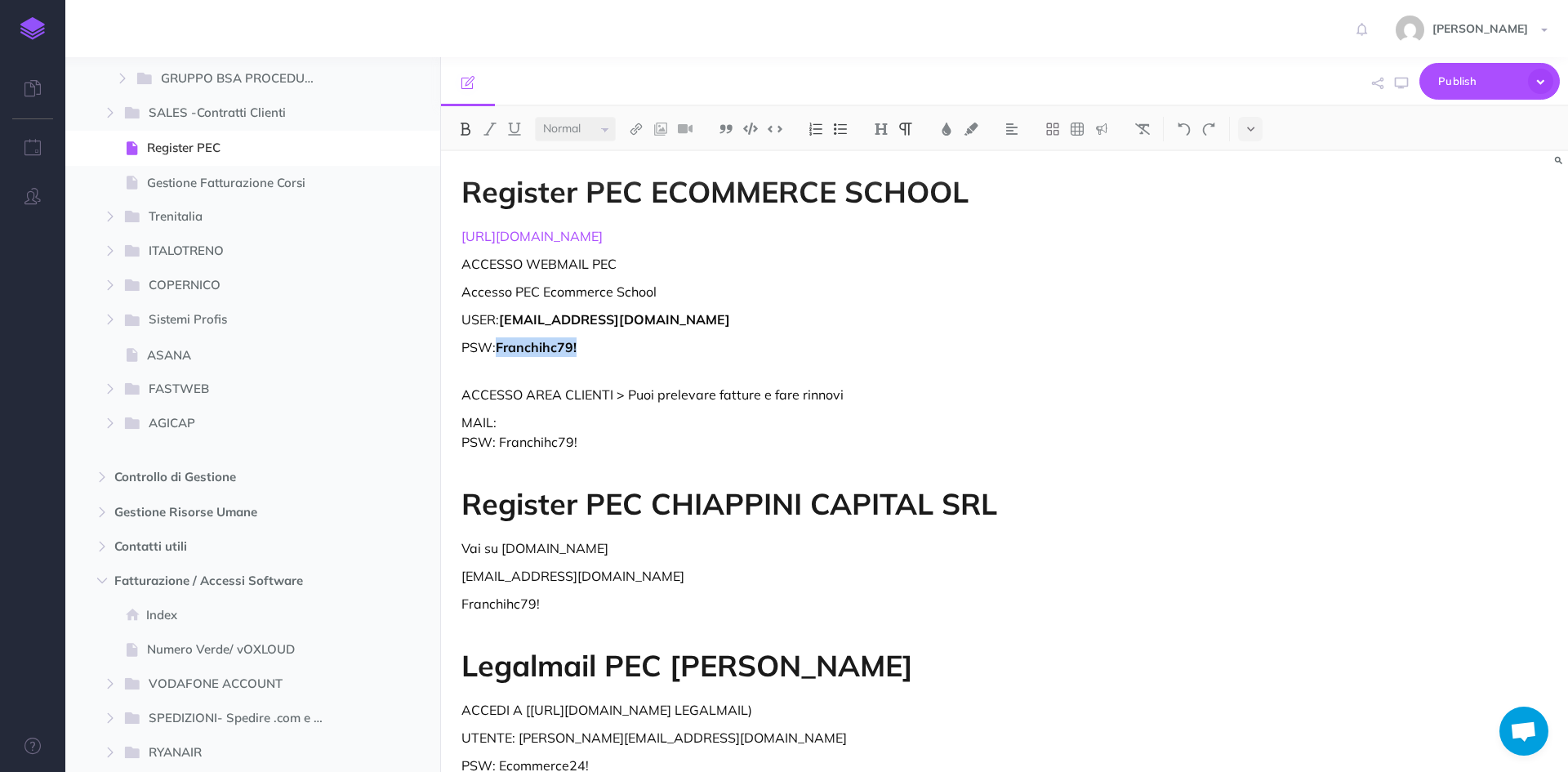
click at [499, 344] on p "PSW: Franchihc79!" at bounding box center [835, 356] width 748 height 39
copy strong "Franchihc79!"
